Goal: Task Accomplishment & Management: Manage account settings

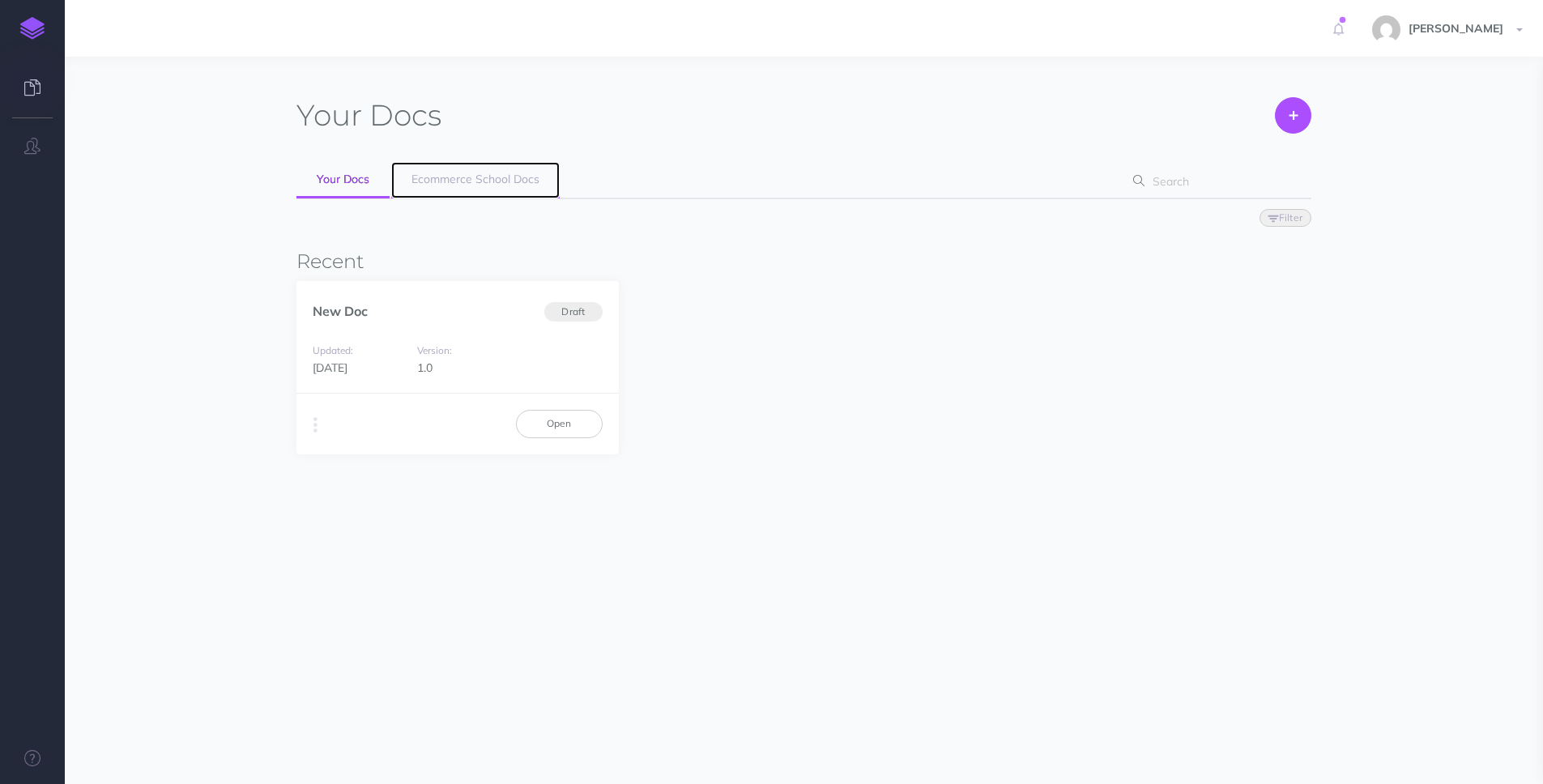
click at [451, 169] on link "Ecommerce School Docs" at bounding box center [476, 180] width 169 height 37
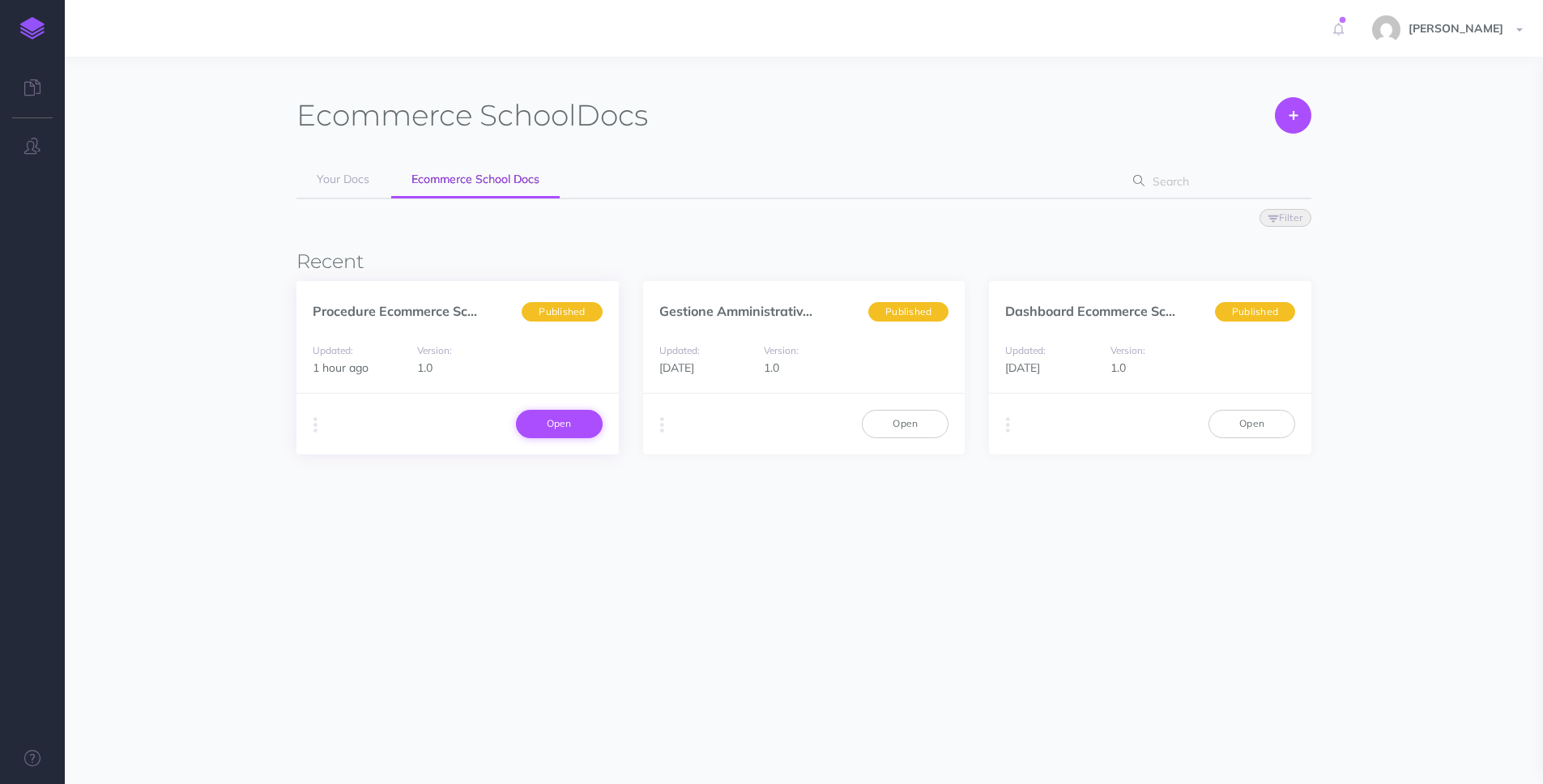
click at [555, 423] on link "Open" at bounding box center [558, 423] width 86 height 27
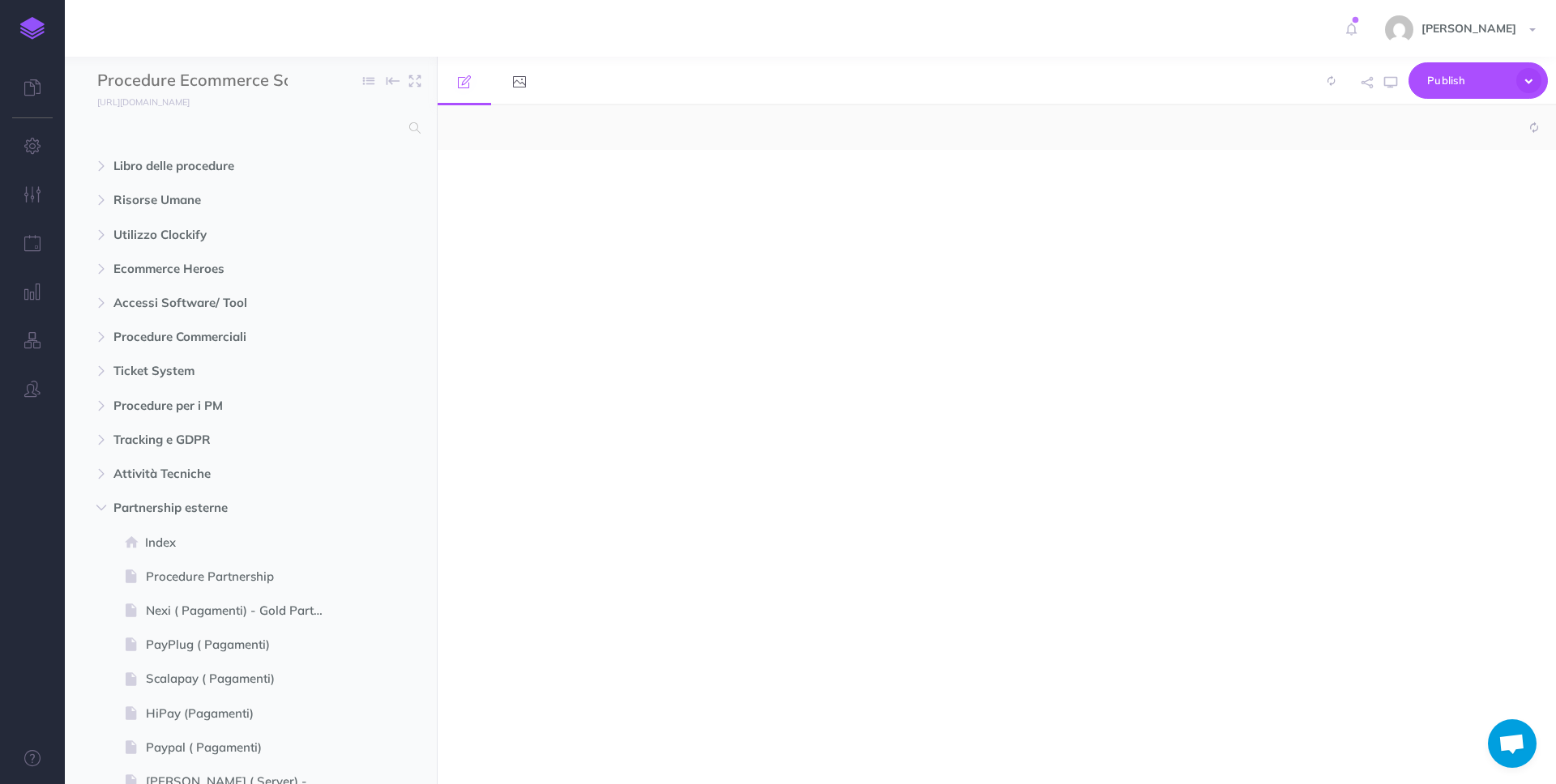
select select "null"
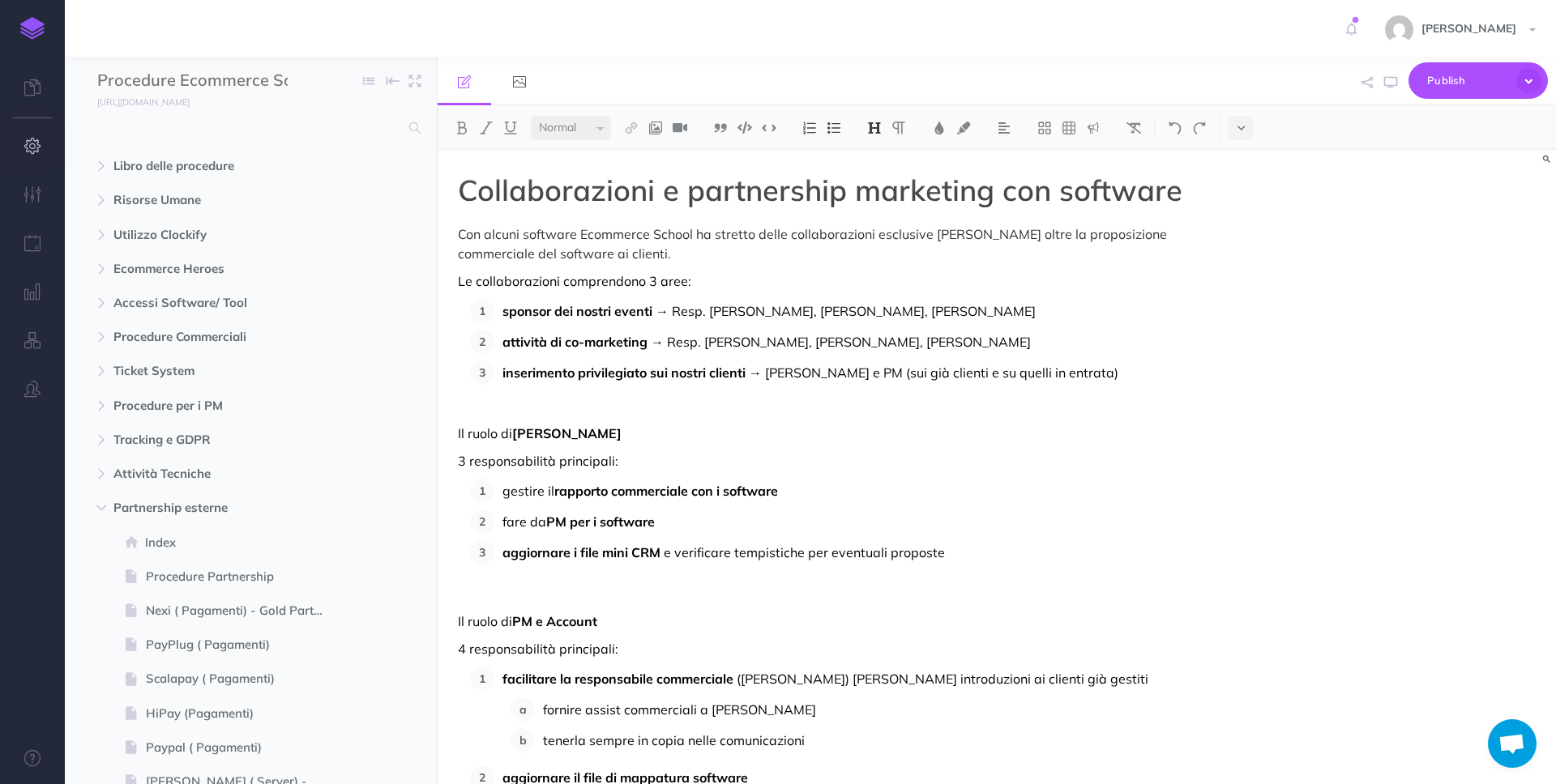
click at [32, 150] on icon "button" at bounding box center [33, 145] width 17 height 16
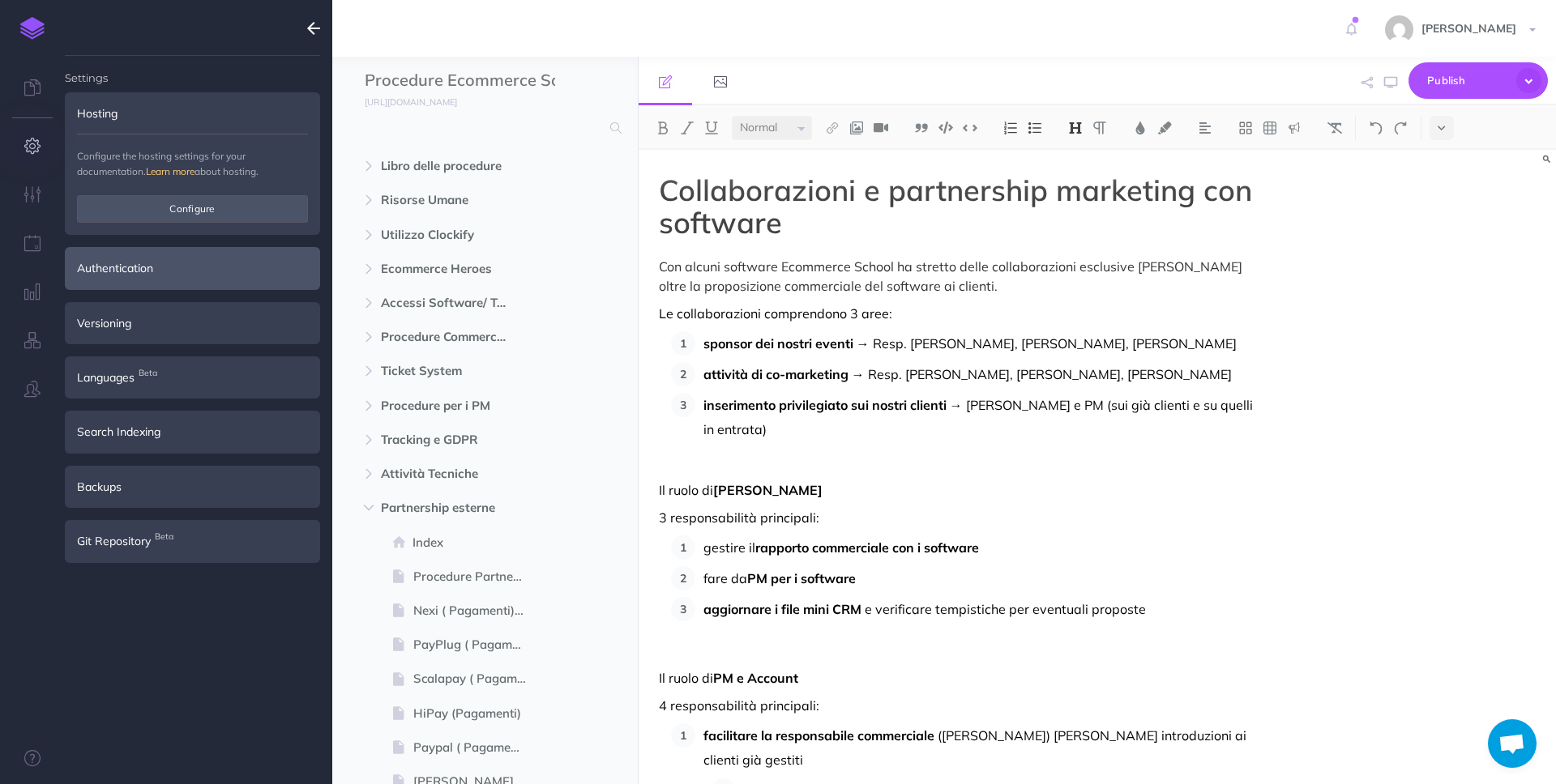
click at [185, 273] on div "Authentication" at bounding box center [192, 267] width 255 height 42
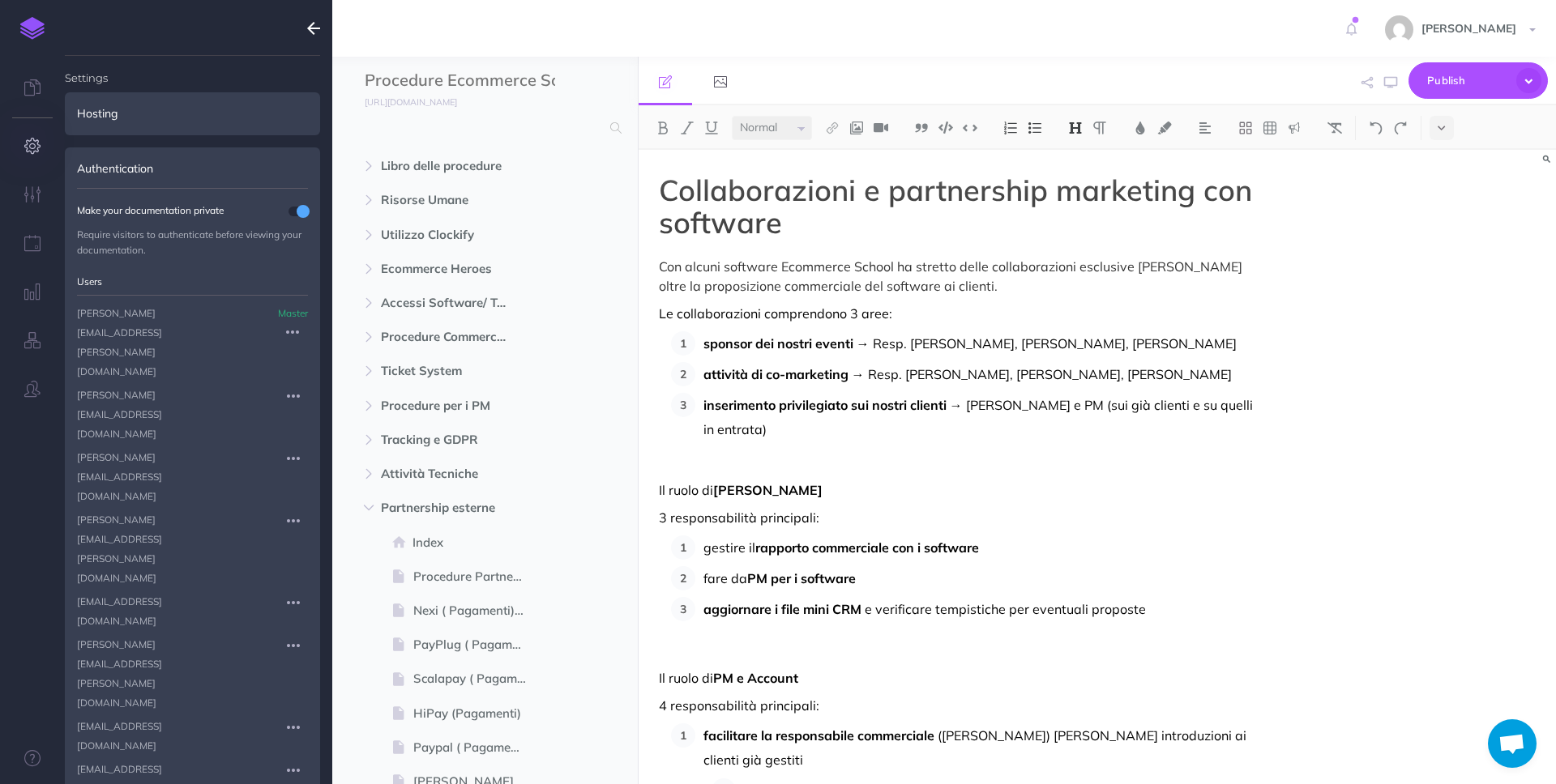
scroll to position [1051, 0]
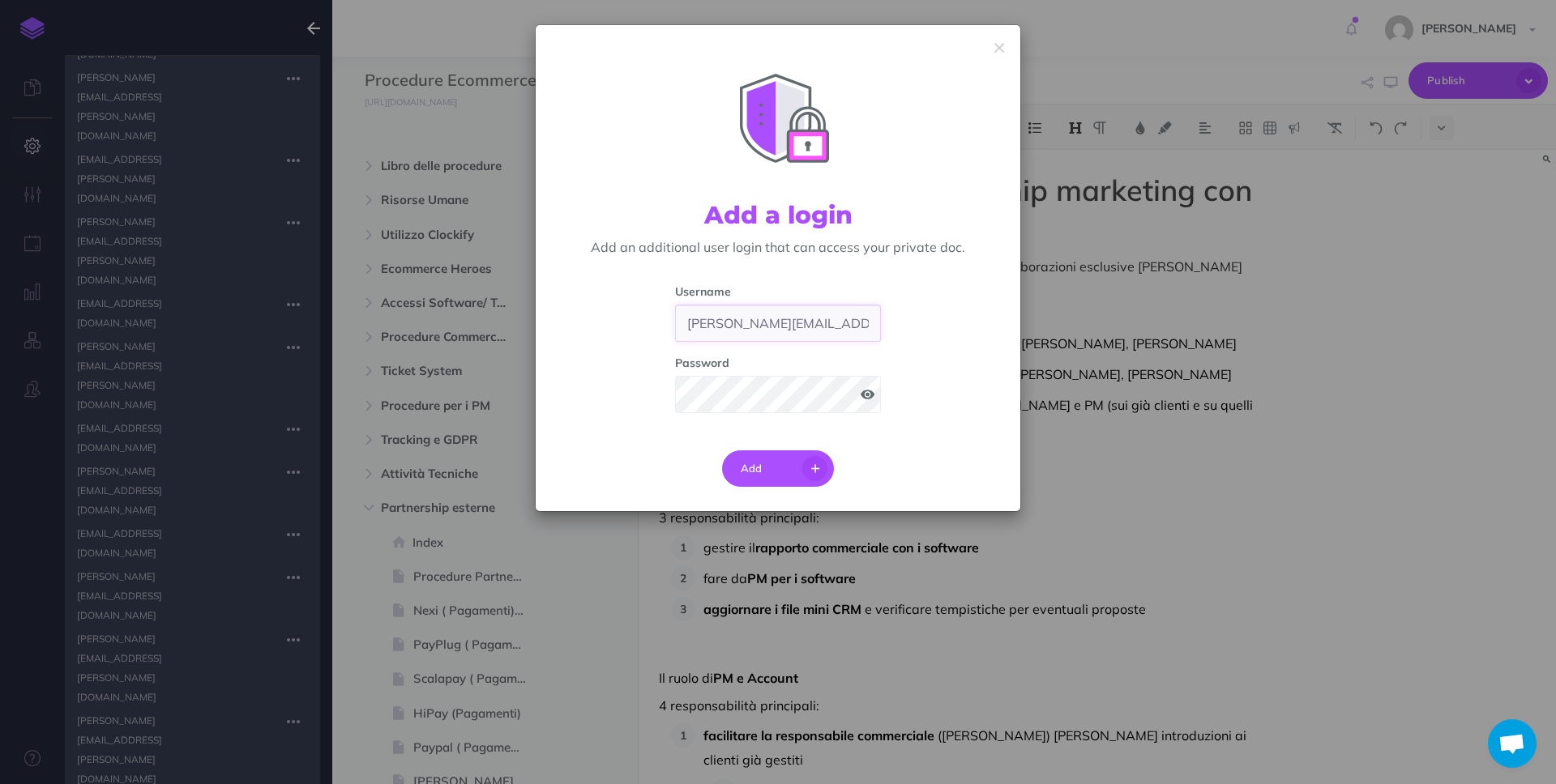
scroll to position [0, 69]
drag, startPoint x: 681, startPoint y: 319, endPoint x: 931, endPoint y: 319, distance: 250.0
click at [931, 319] on div "Username [PERSON_NAME][EMAIL_ADDRESS][PERSON_NAME][DOMAIN_NAME] Password" at bounding box center [778, 355] width 460 height 143
paste input "[PERSON_NAME].mambell"
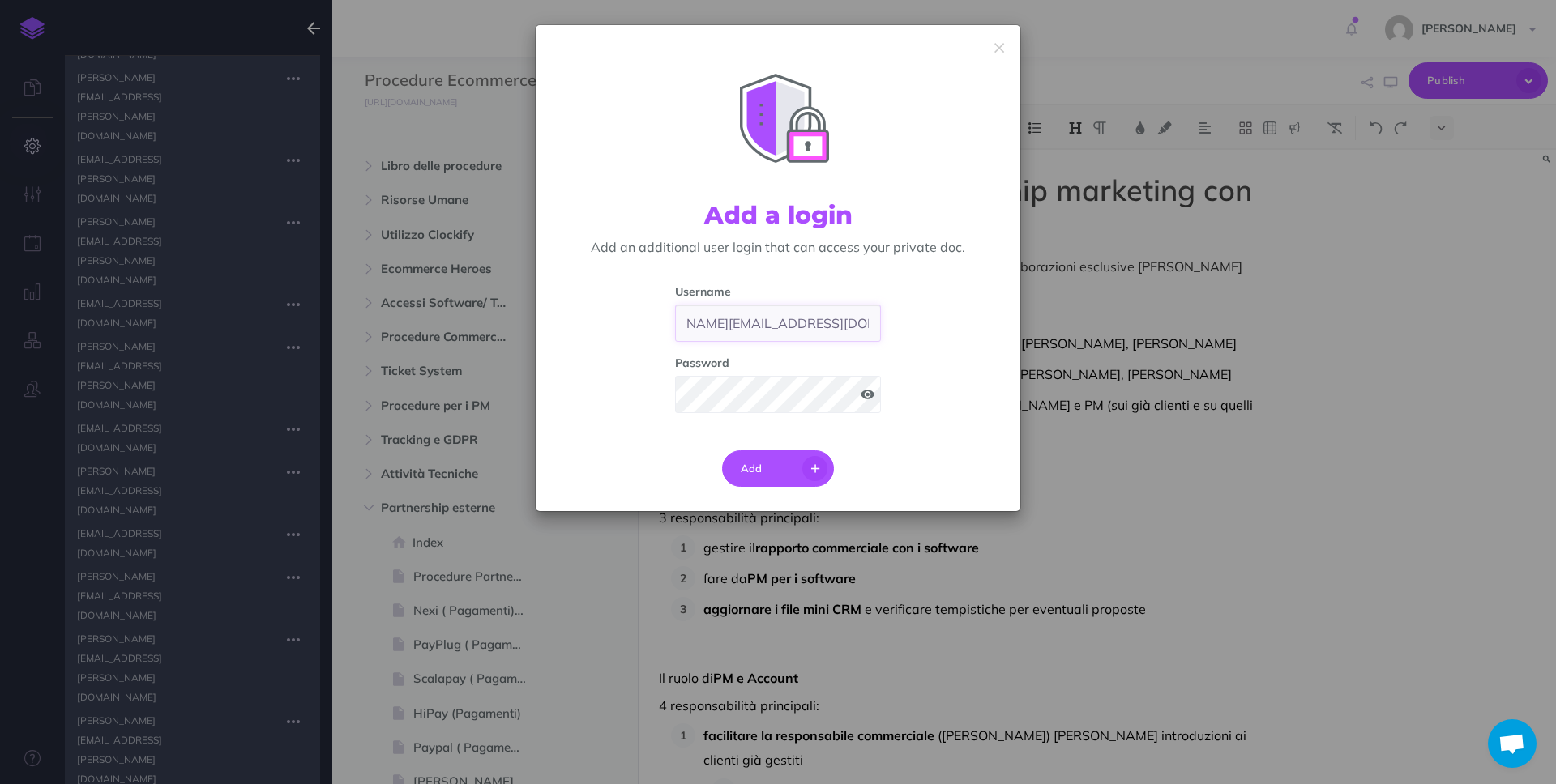
type input "[PERSON_NAME][EMAIL_ADDRESS][DOMAIN_NAME]"
click at [864, 395] on span at bounding box center [868, 394] width 14 height 12
click at [645, 385] on div "Username [PERSON_NAME][EMAIL_ADDRESS][DOMAIN_NAME] Password" at bounding box center [778, 355] width 460 height 143
click at [988, 362] on div "Username [PERSON_NAME][EMAIL_ADDRESS][DOMAIN_NAME] Password" at bounding box center [778, 355] width 460 height 143
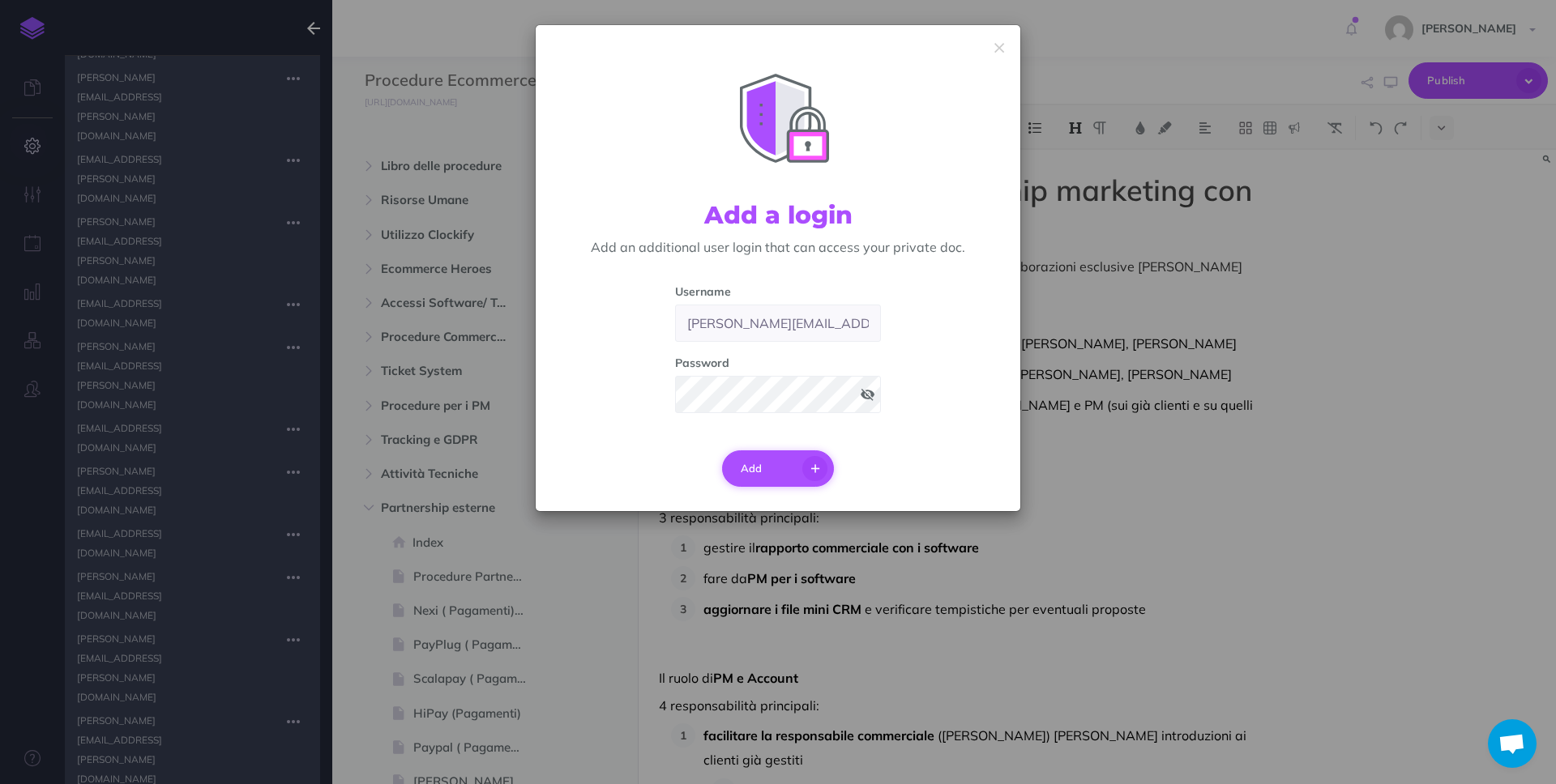
click at [781, 474] on button "Add" at bounding box center [778, 469] width 112 height 37
